Goal: Find specific page/section: Find specific page/section

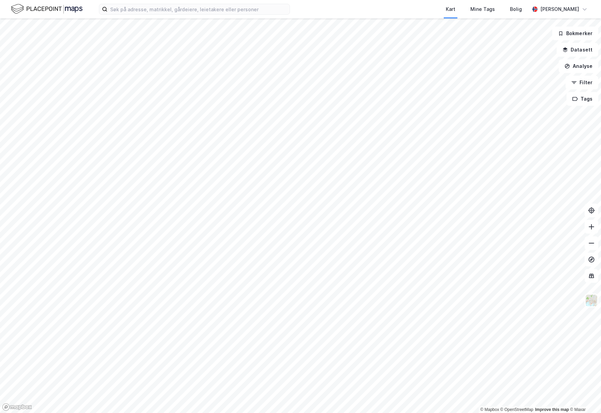
click at [179, 15] on div "Kart Mine Tags Bolig [PERSON_NAME]" at bounding box center [300, 9] width 601 height 18
click at [179, 13] on input at bounding box center [198, 9] width 182 height 10
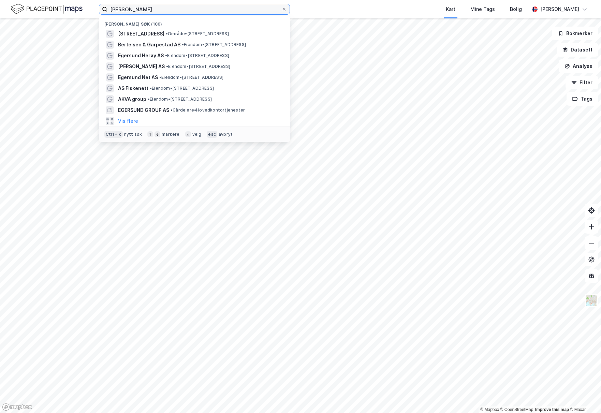
type input "[PERSON_NAME]"
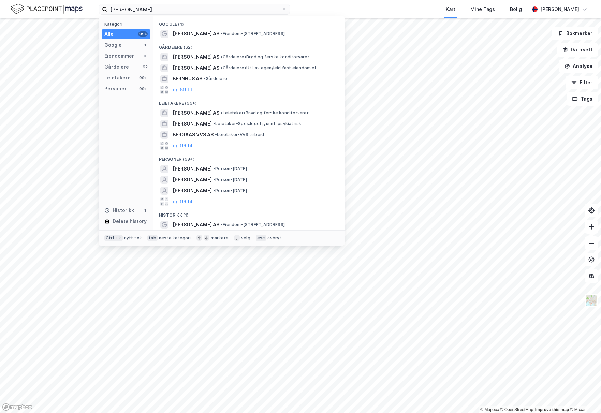
click at [208, 39] on div "Gårdeiere (62)" at bounding box center [248, 45] width 191 height 12
click at [210, 36] on span "[PERSON_NAME] AS" at bounding box center [196, 34] width 47 height 8
